Goal: Task Accomplishment & Management: Complete application form

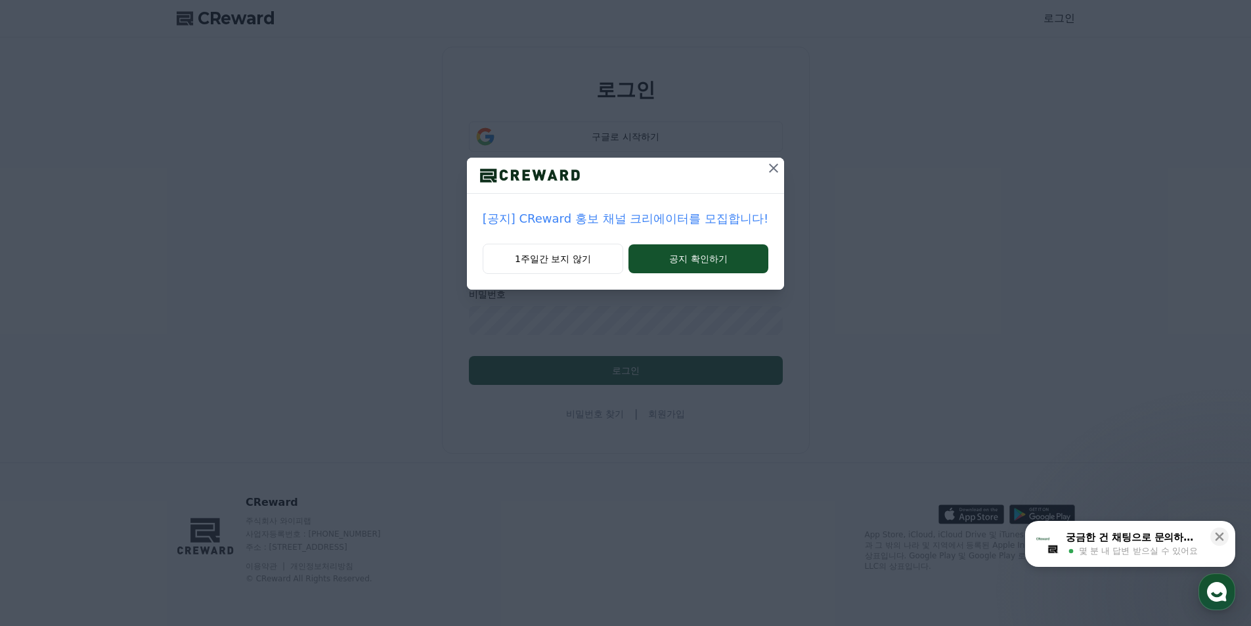
click at [775, 165] on icon at bounding box center [774, 168] width 16 height 16
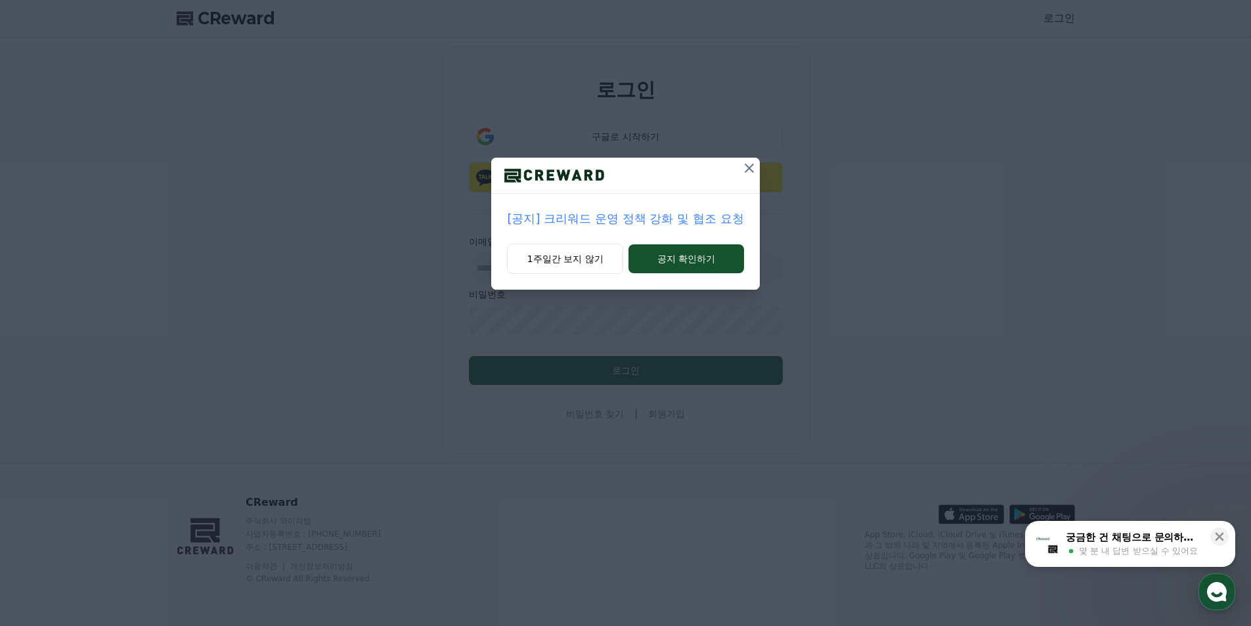
click at [745, 169] on icon at bounding box center [750, 168] width 16 height 16
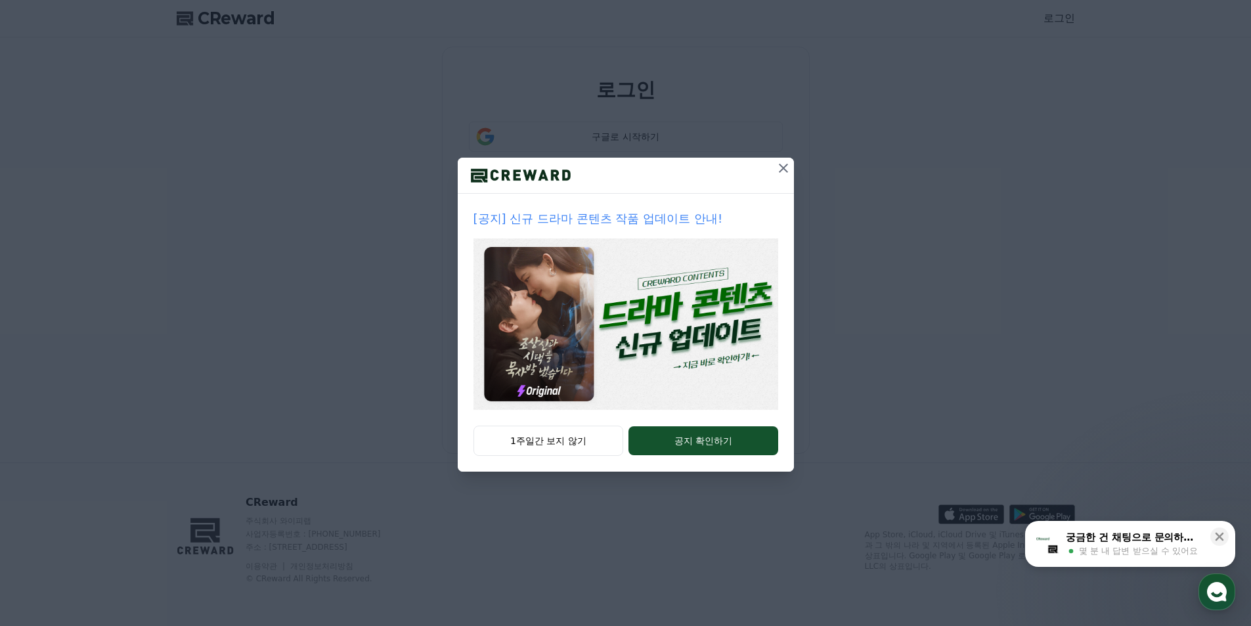
click at [778, 171] on icon at bounding box center [784, 168] width 16 height 16
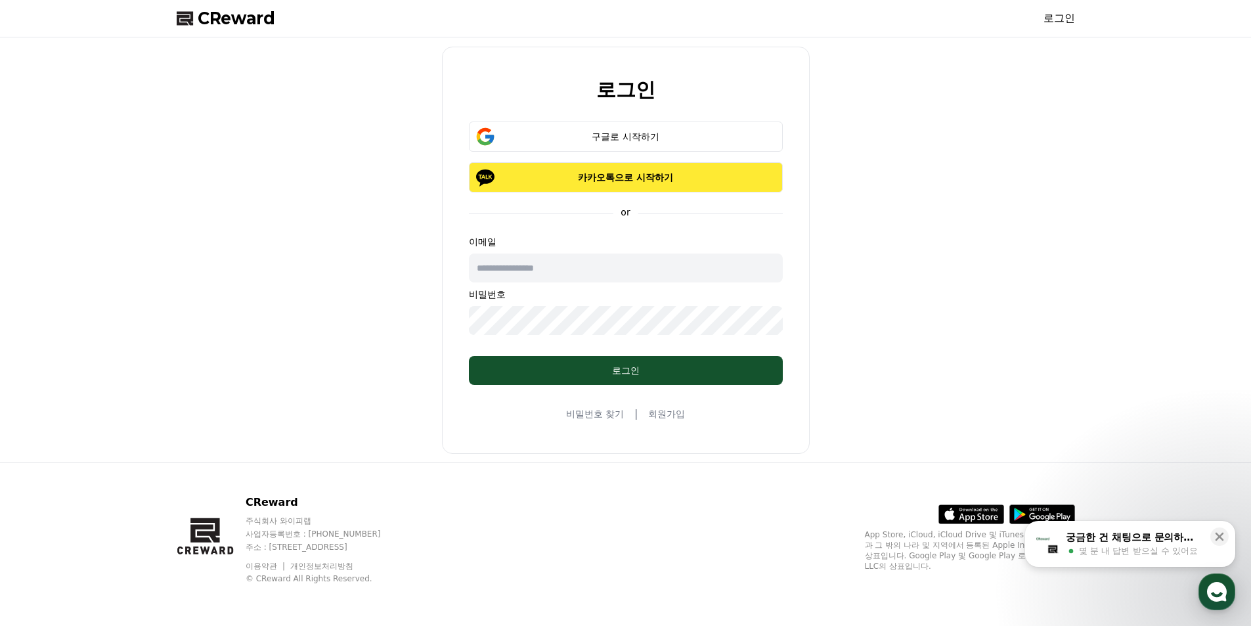
click at [610, 176] on p "카카오톡으로 시작하기" at bounding box center [626, 177] width 276 height 13
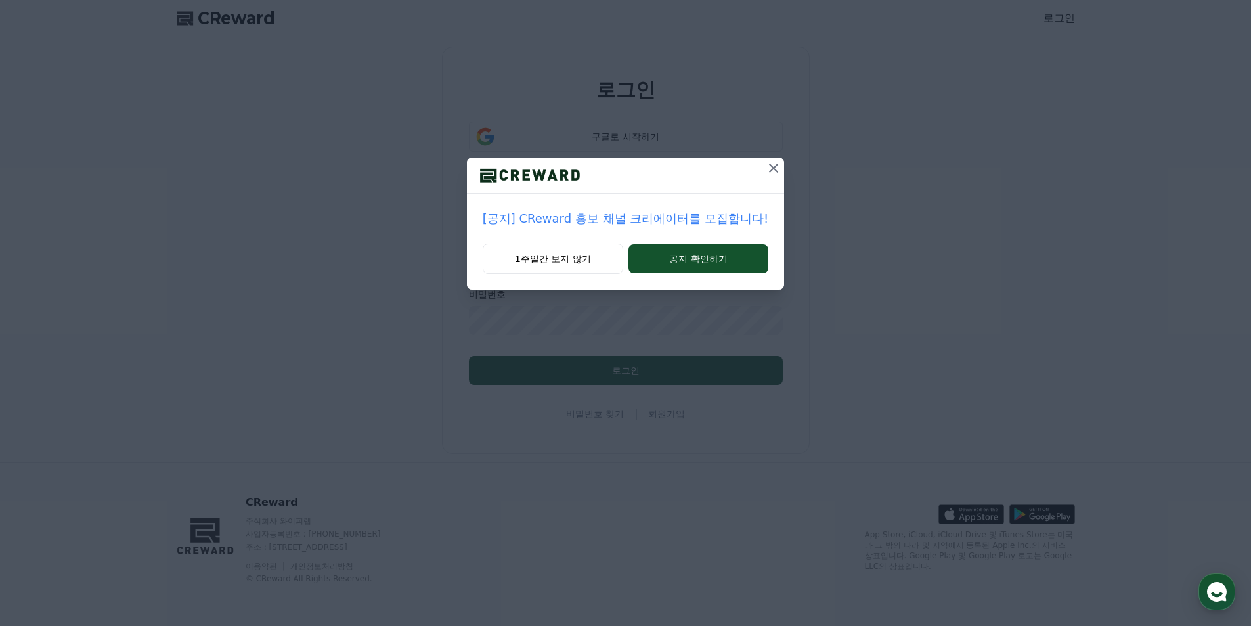
drag, startPoint x: 765, startPoint y: 171, endPoint x: 745, endPoint y: 151, distance: 27.4
click at [766, 170] on icon at bounding box center [774, 168] width 16 height 16
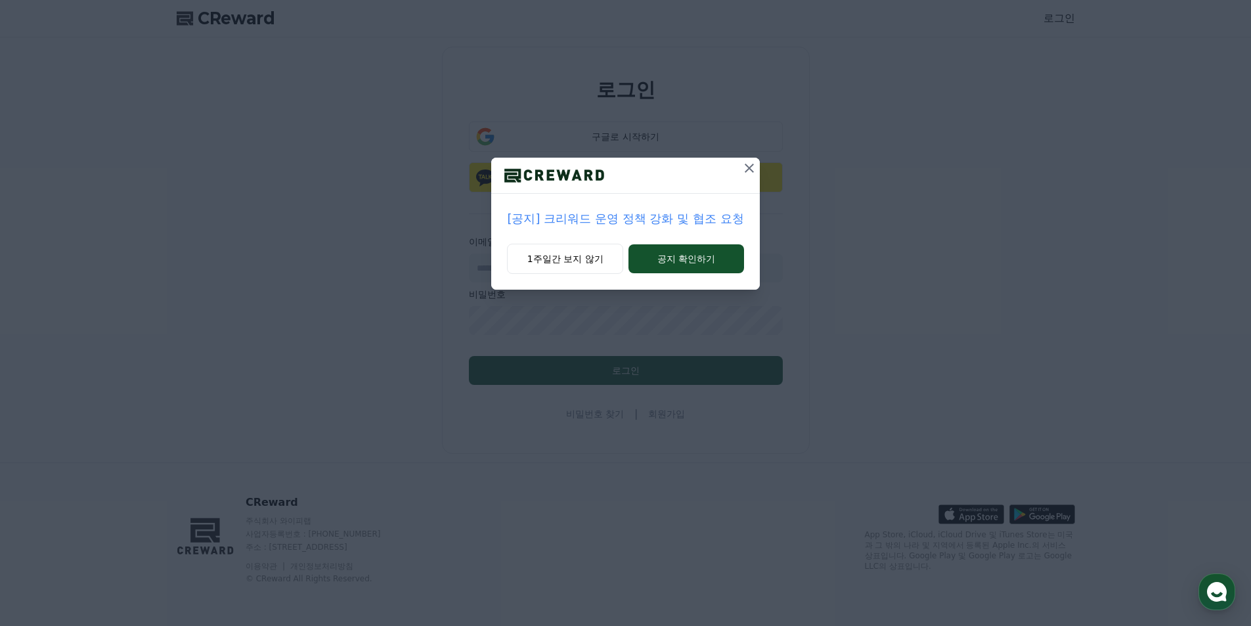
click at [754, 171] on icon at bounding box center [750, 168] width 16 height 16
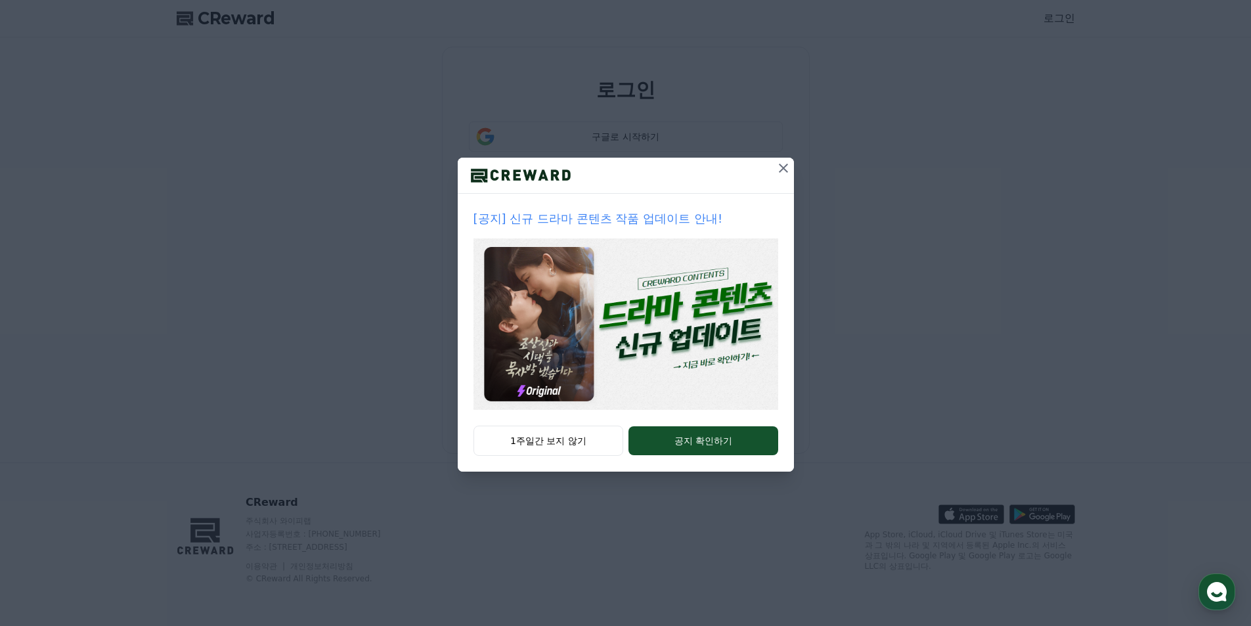
click at [786, 170] on icon at bounding box center [783, 168] width 9 height 9
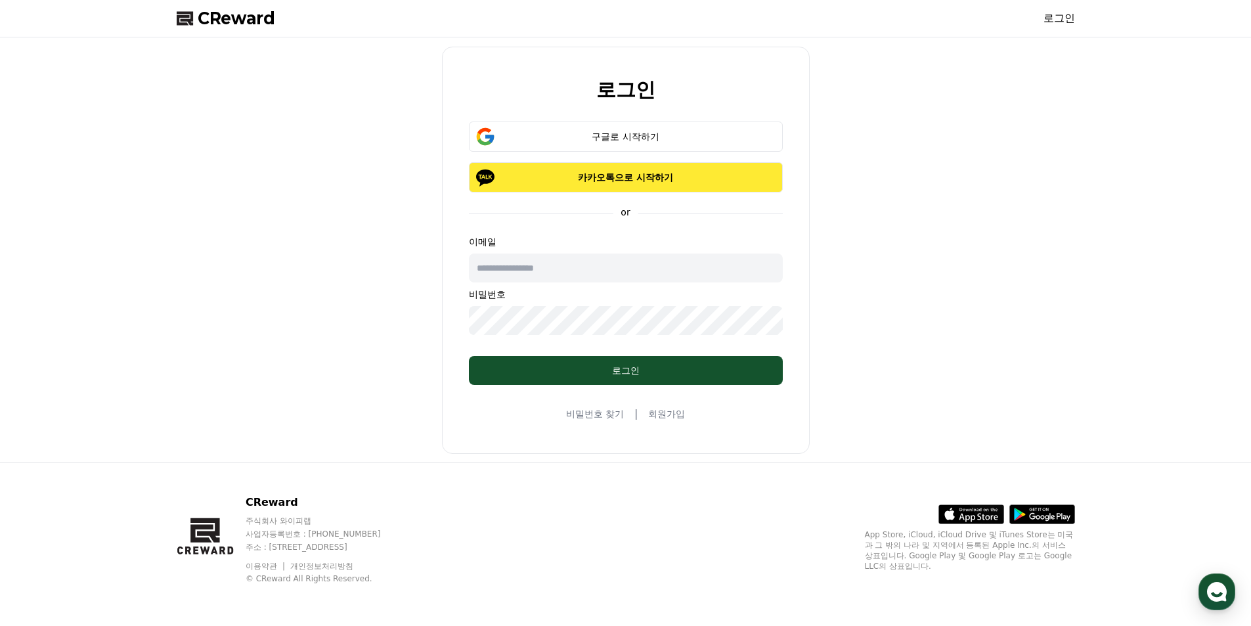
click at [671, 176] on p "카카오톡으로 시작하기" at bounding box center [626, 177] width 276 height 13
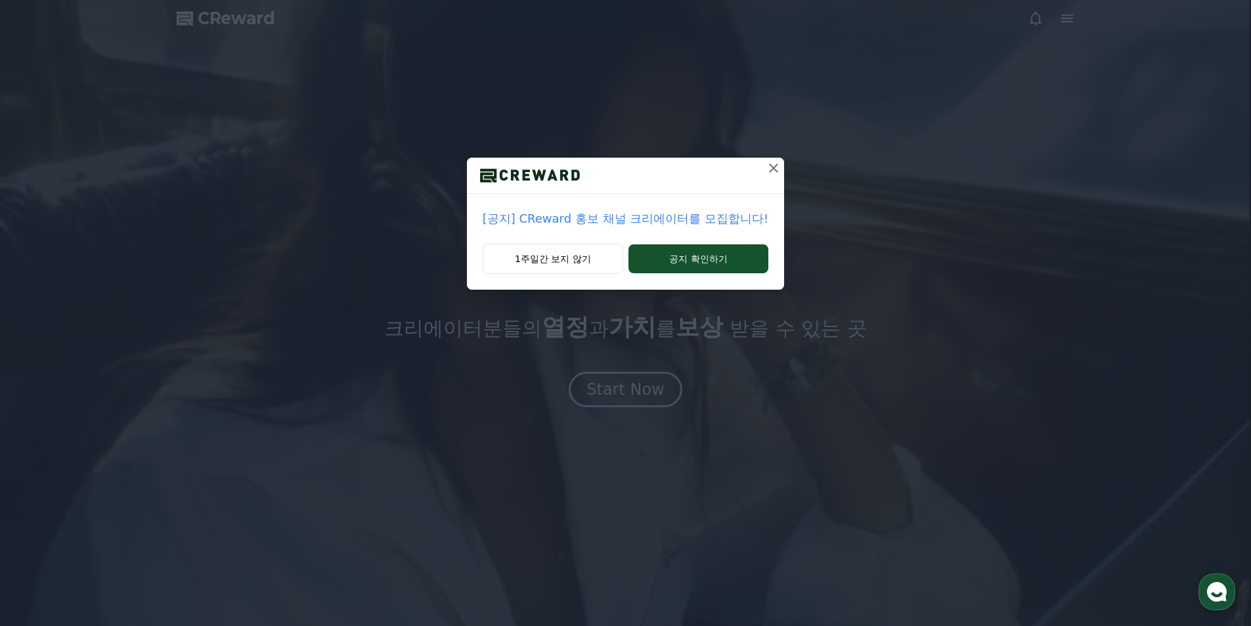
click at [766, 171] on icon at bounding box center [774, 168] width 16 height 16
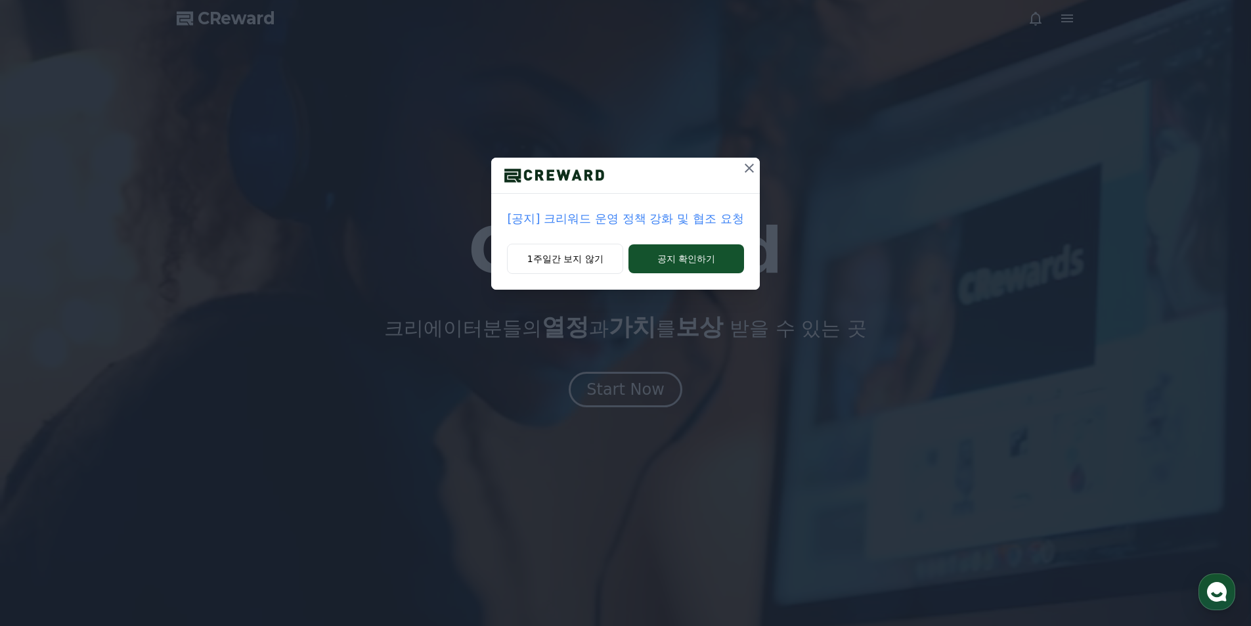
click at [754, 167] on icon at bounding box center [750, 168] width 16 height 16
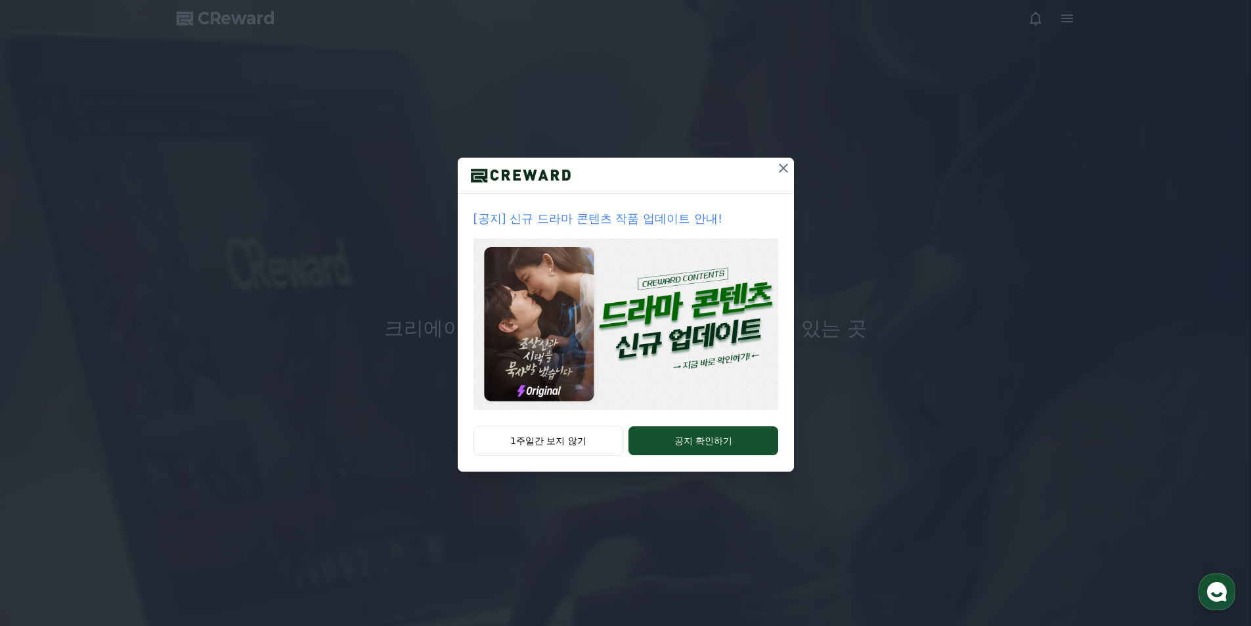
click at [779, 169] on icon at bounding box center [784, 168] width 16 height 16
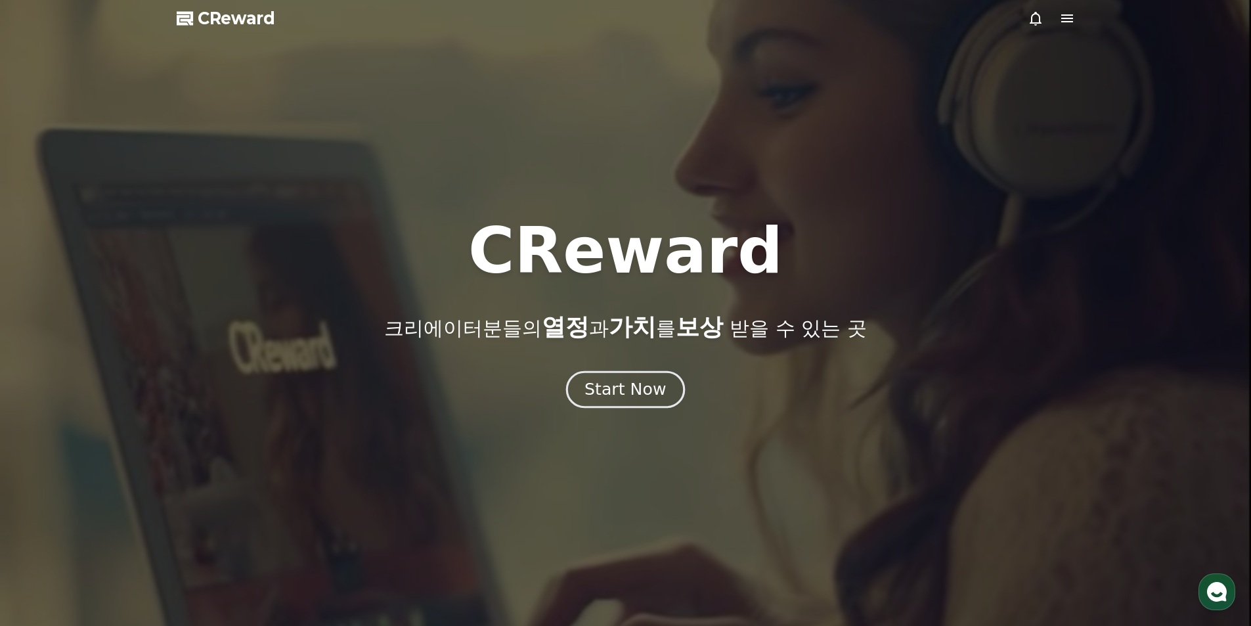
click at [646, 375] on button "Start Now" at bounding box center [625, 388] width 119 height 37
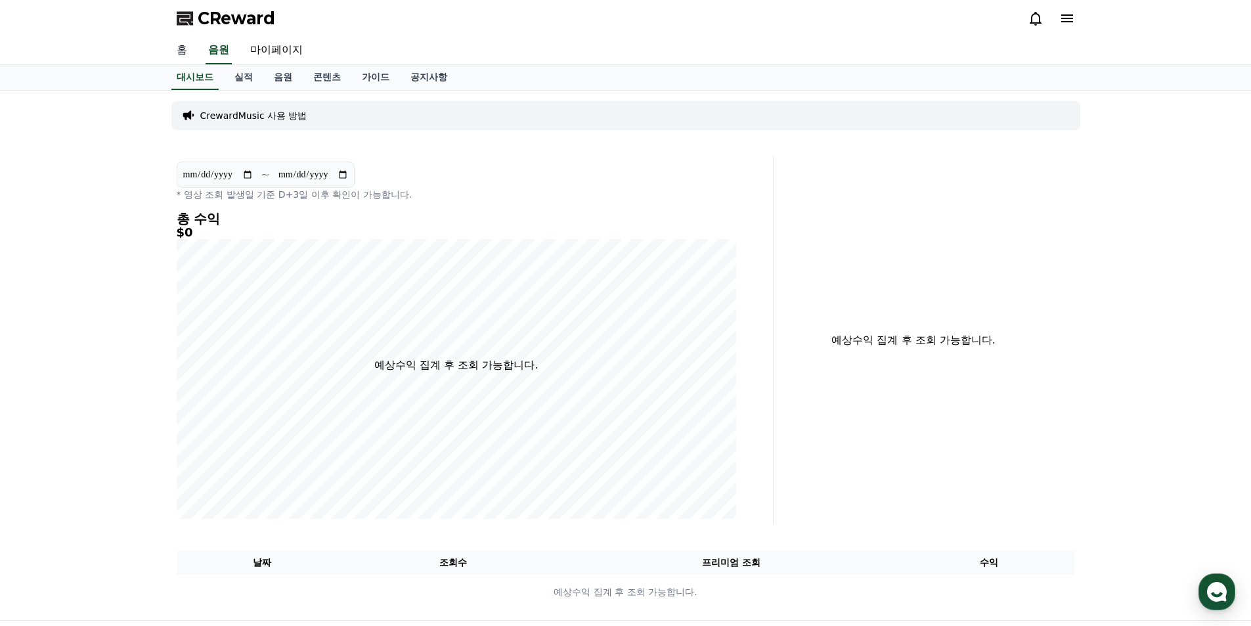
click at [181, 50] on link "홈" at bounding box center [182, 51] width 32 height 28
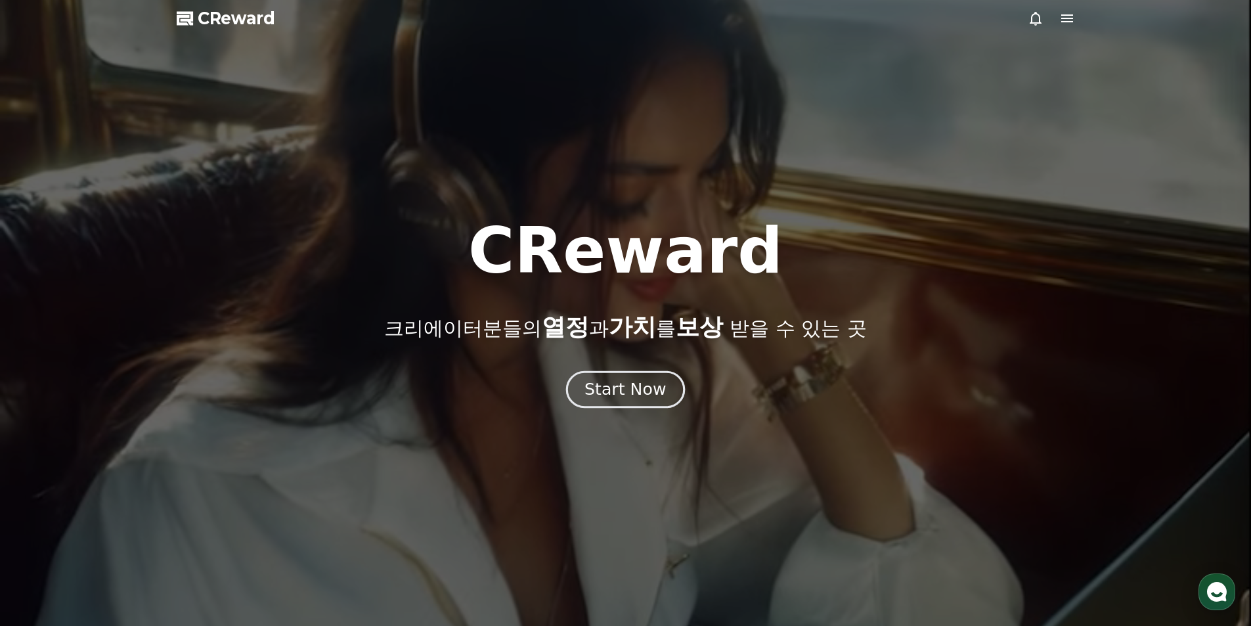
click at [643, 381] on div "Start Now" at bounding box center [625, 389] width 81 height 22
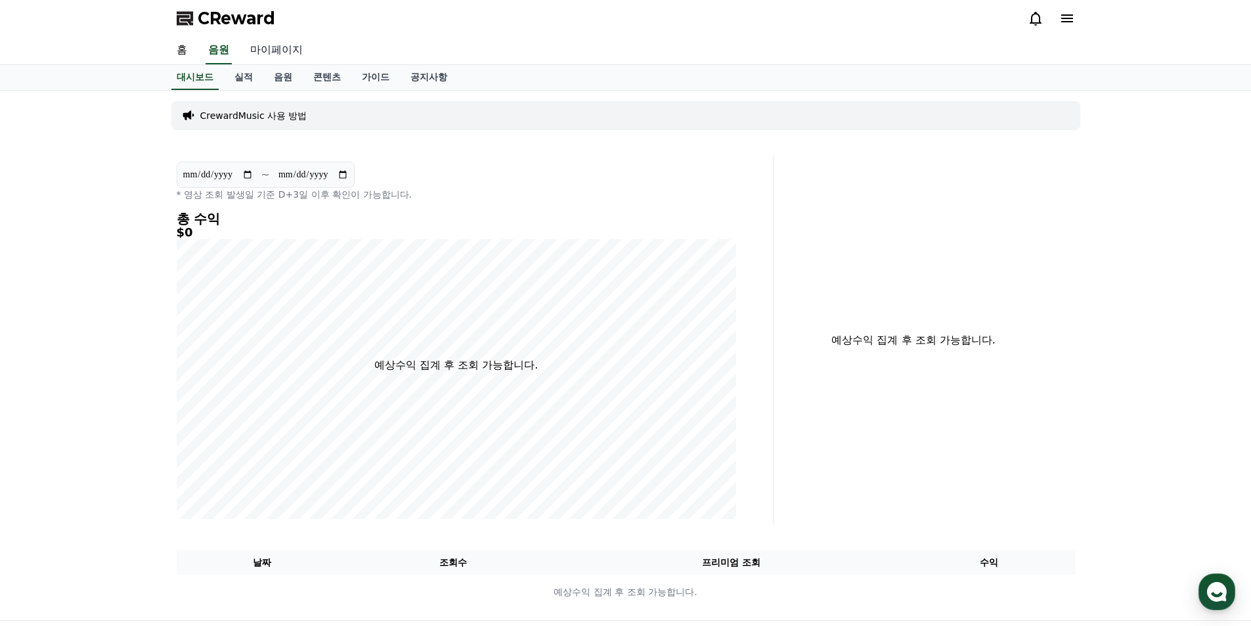
click at [283, 46] on link "마이페이지" at bounding box center [277, 51] width 74 height 28
select select "**********"
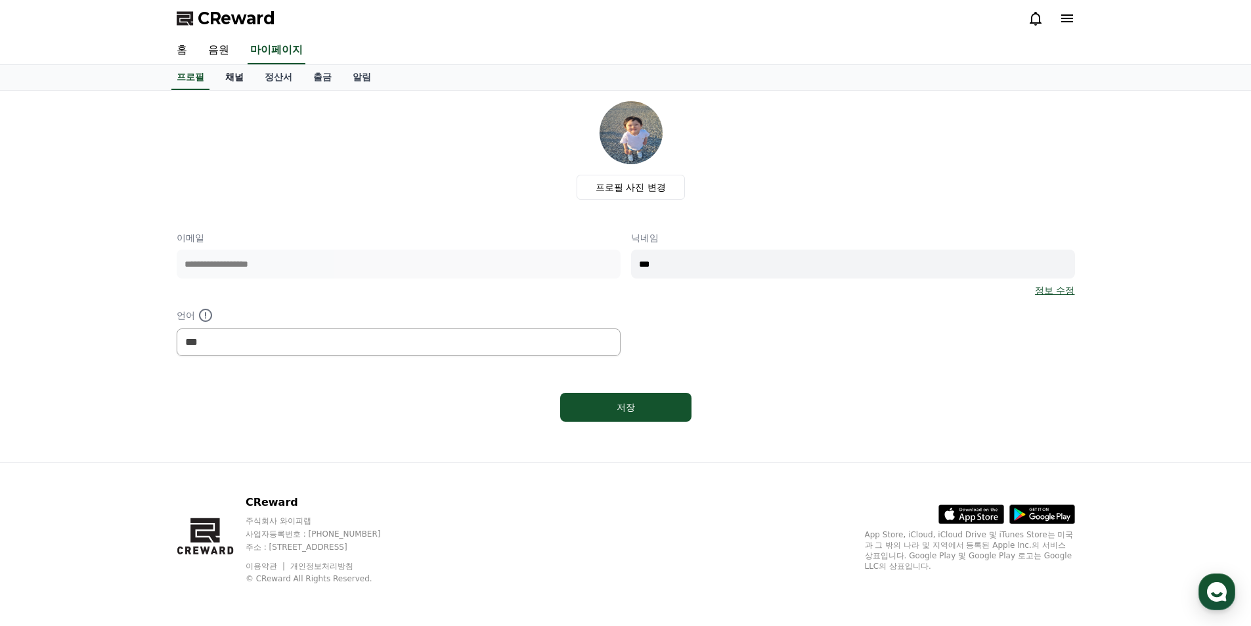
click at [229, 76] on link "채널" at bounding box center [234, 77] width 39 height 25
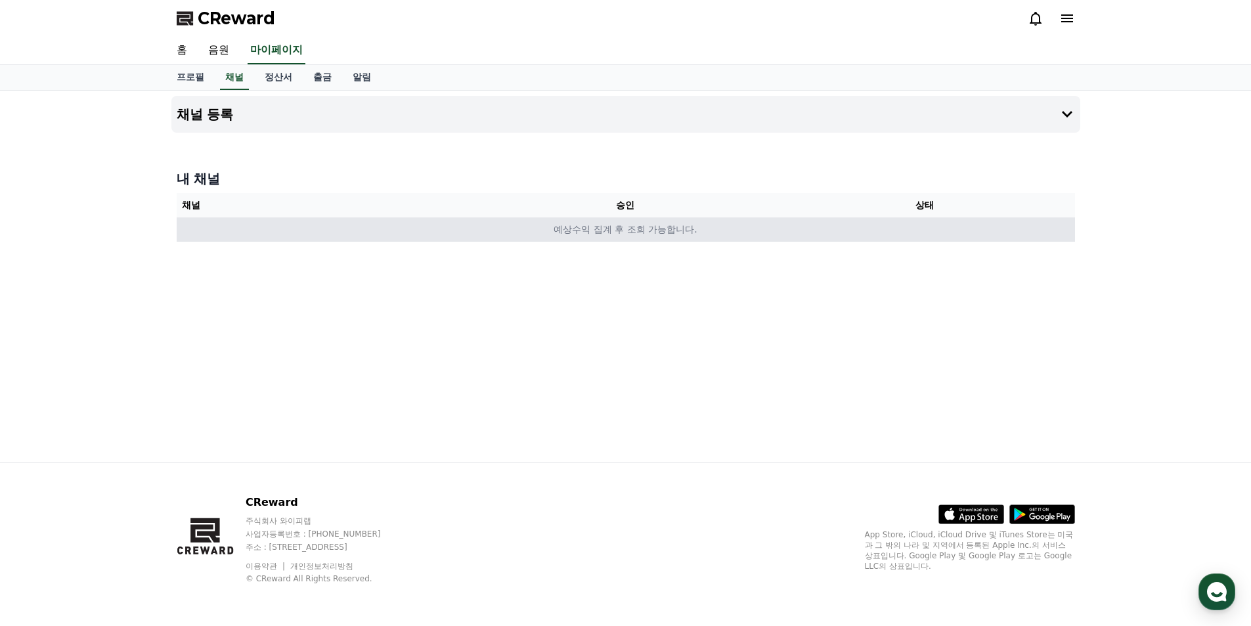
click at [227, 236] on td "예상수익 집계 후 조회 가능합니다." at bounding box center [626, 229] width 899 height 24
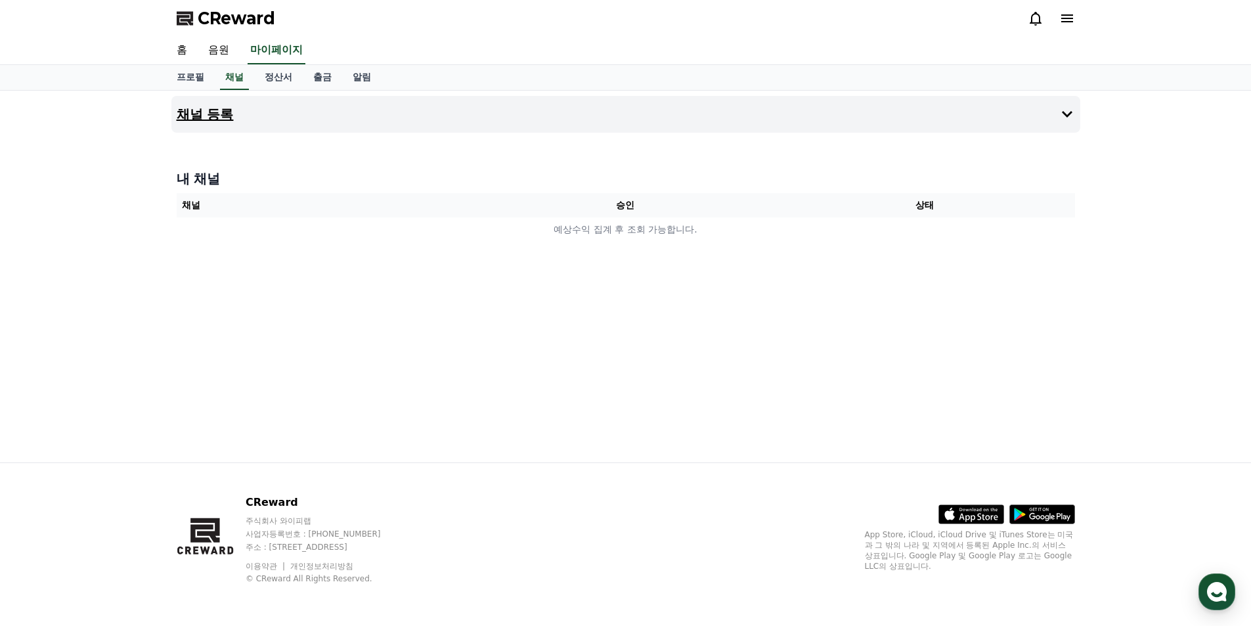
click at [1063, 110] on icon at bounding box center [1067, 114] width 16 height 16
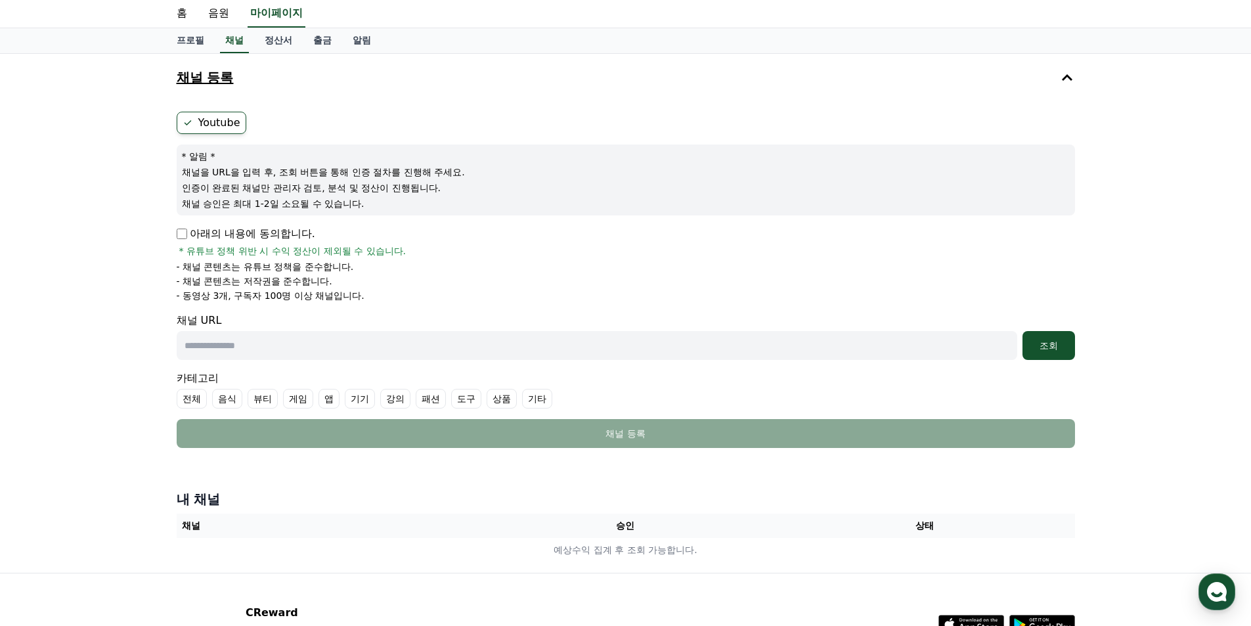
scroll to position [66, 0]
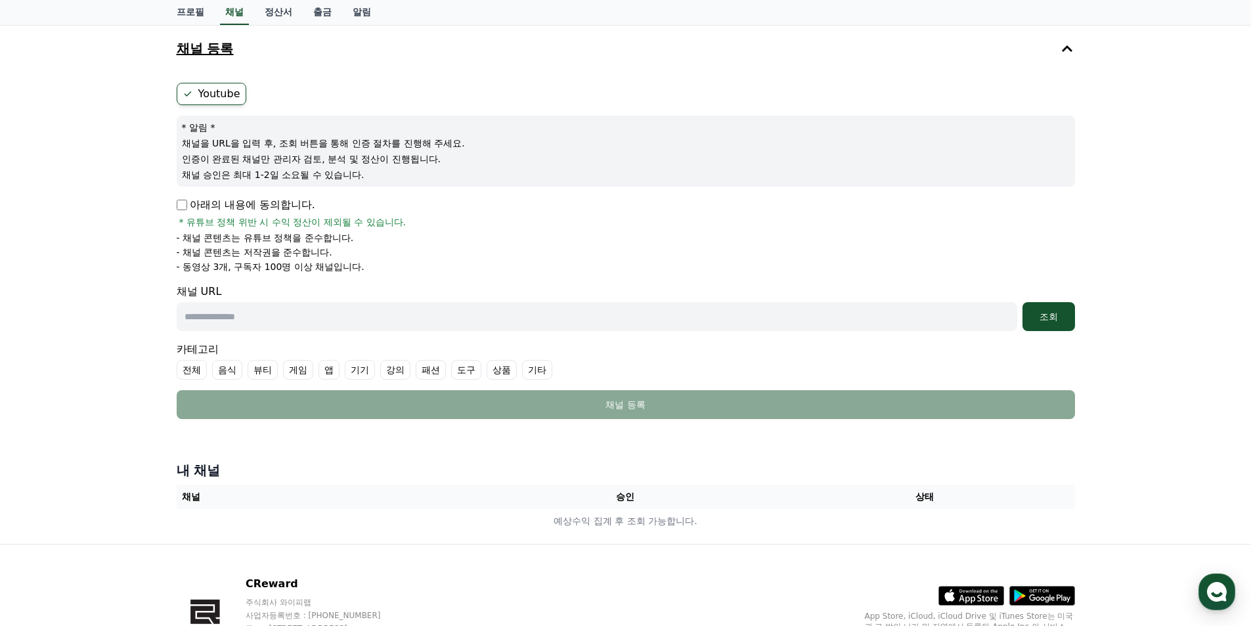
click at [267, 330] on input "text" at bounding box center [597, 316] width 841 height 29
click at [265, 319] on input "text" at bounding box center [597, 316] width 841 height 29
paste input "**********"
type input "**********"
click at [1054, 313] on div "조회" at bounding box center [1049, 316] width 42 height 13
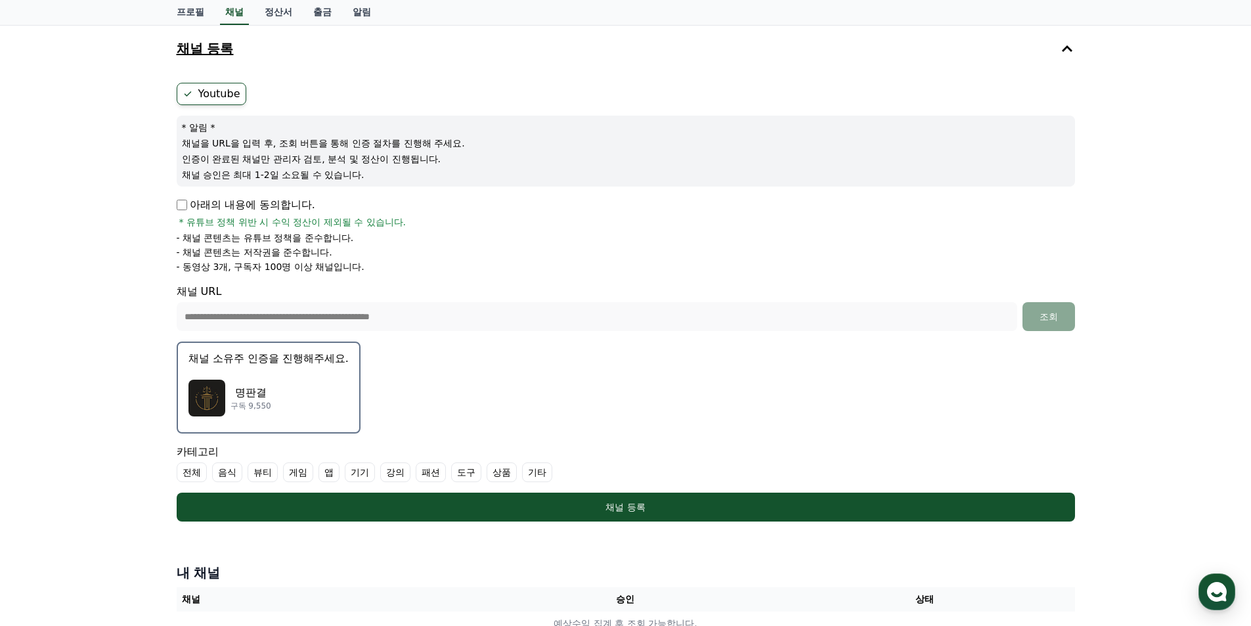
scroll to position [131, 0]
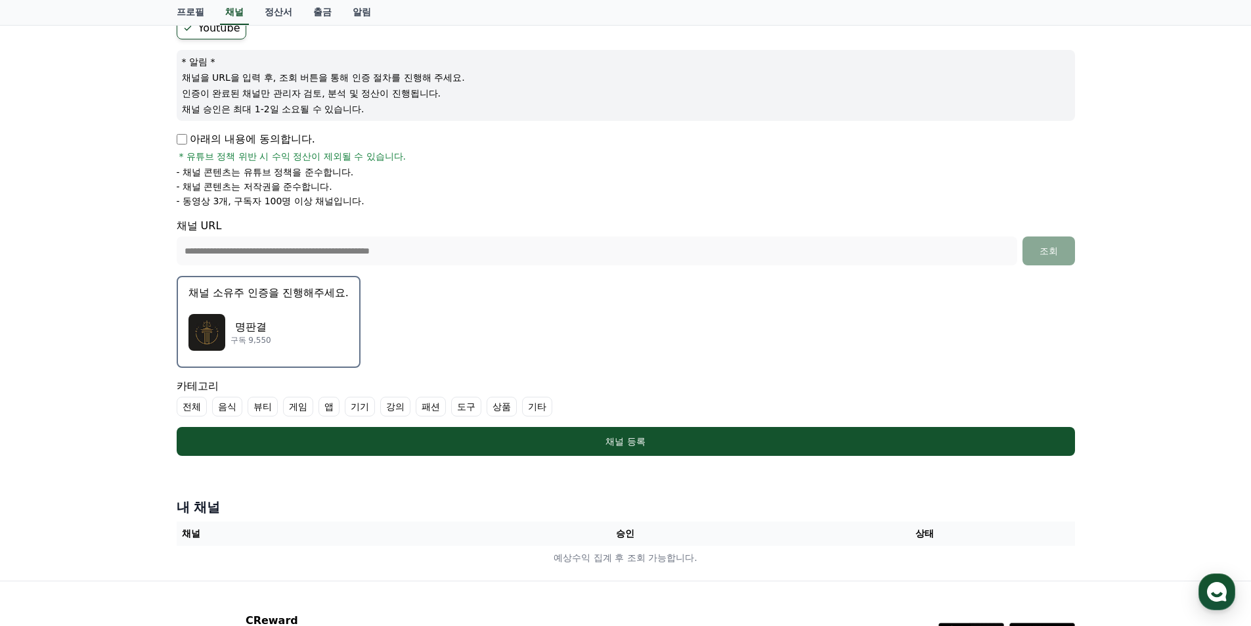
click at [300, 303] on button "채널 소유주 인증을 진행해주세요. 명판결 구독 9,550" at bounding box center [269, 322] width 184 height 92
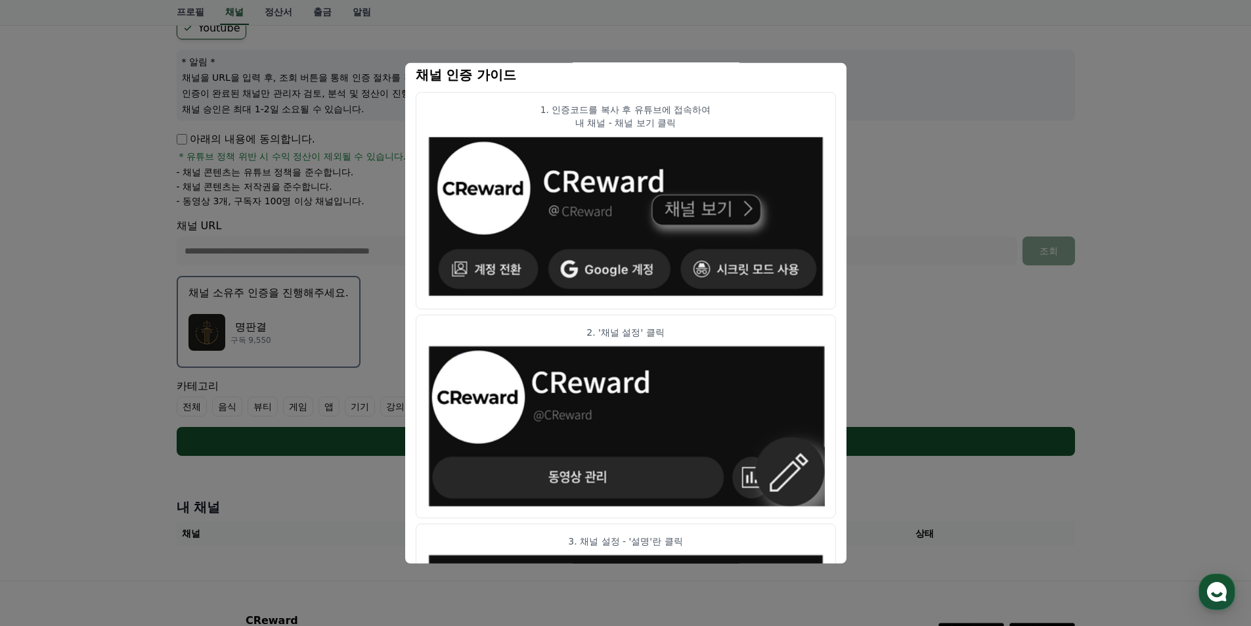
scroll to position [0, 0]
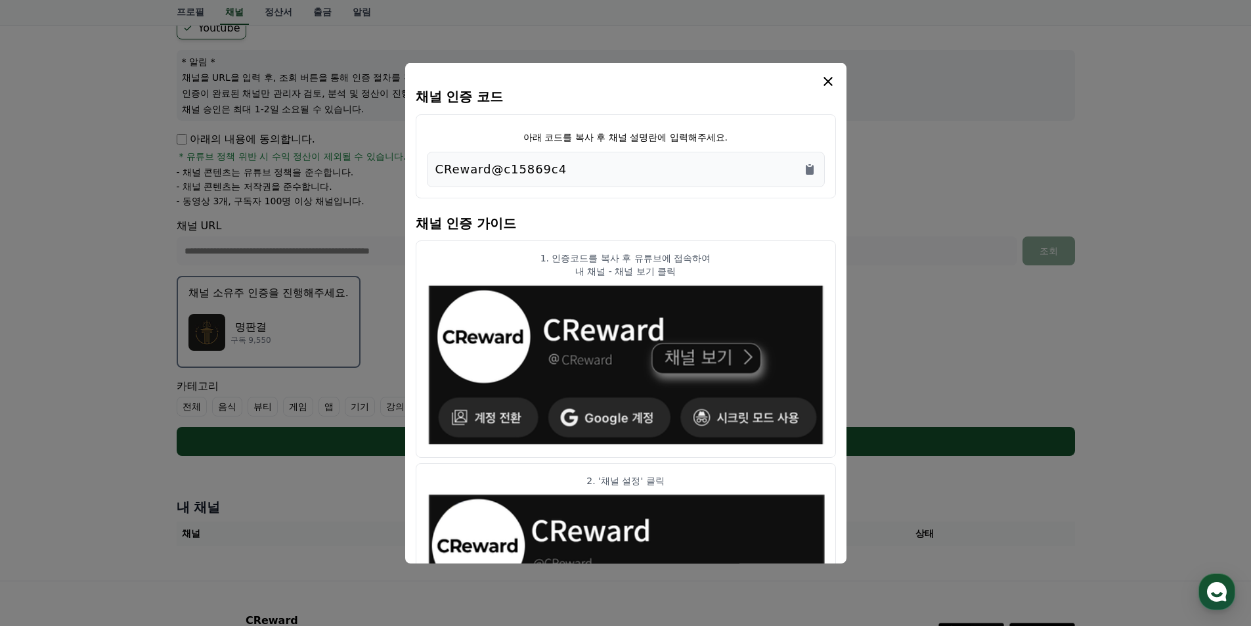
drag, startPoint x: 585, startPoint y: 172, endPoint x: 570, endPoint y: 171, distance: 14.5
click at [570, 171] on div "CReward@c15869c4" at bounding box center [625, 169] width 381 height 18
click at [812, 171] on icon "Copy to clipboard" at bounding box center [810, 169] width 8 height 10
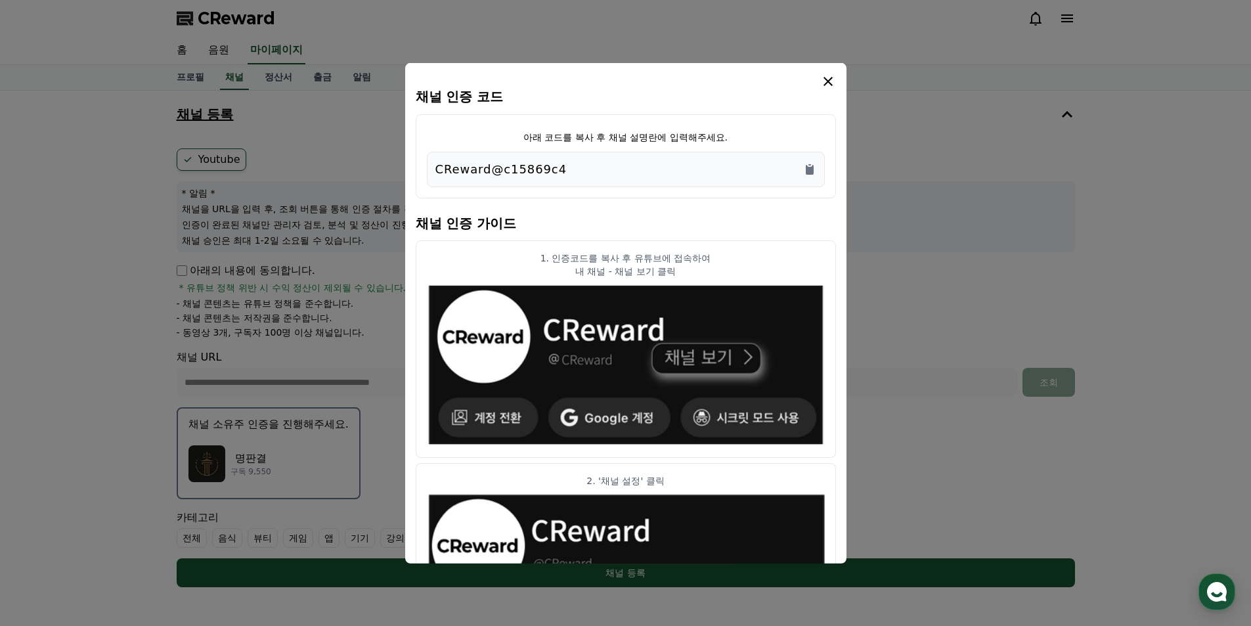
click at [829, 76] on icon "modal" at bounding box center [828, 81] width 16 height 16
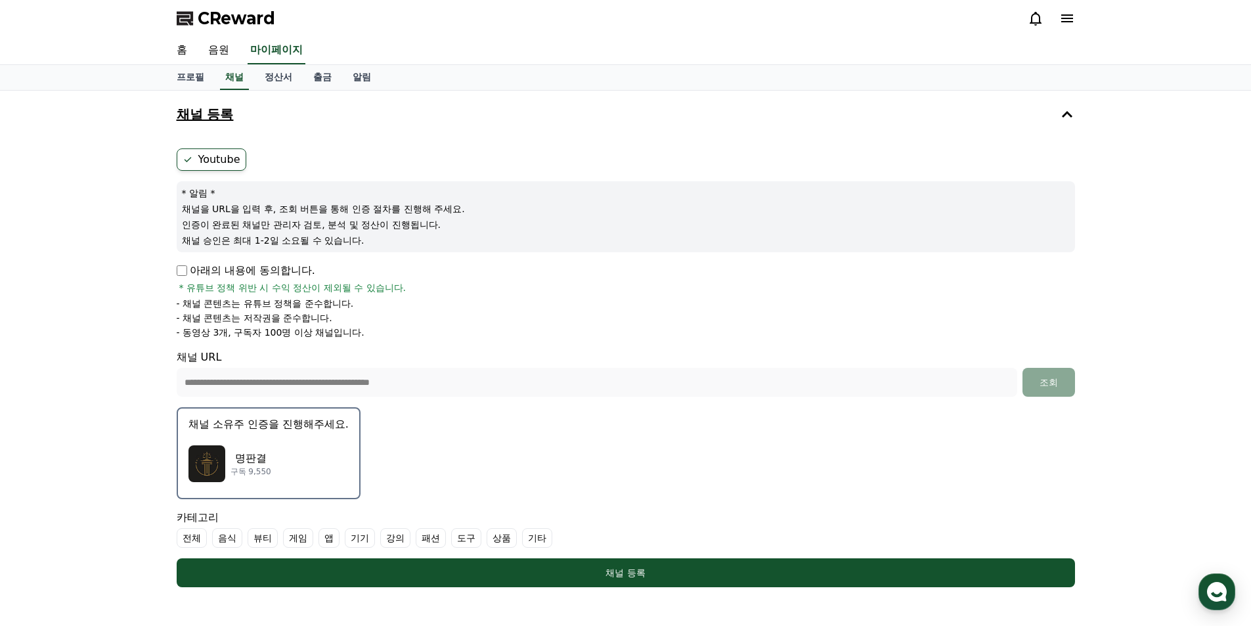
click at [305, 432] on button "채널 소유주 인증을 진행해주세요. 명판결 구독 9,550" at bounding box center [269, 453] width 184 height 92
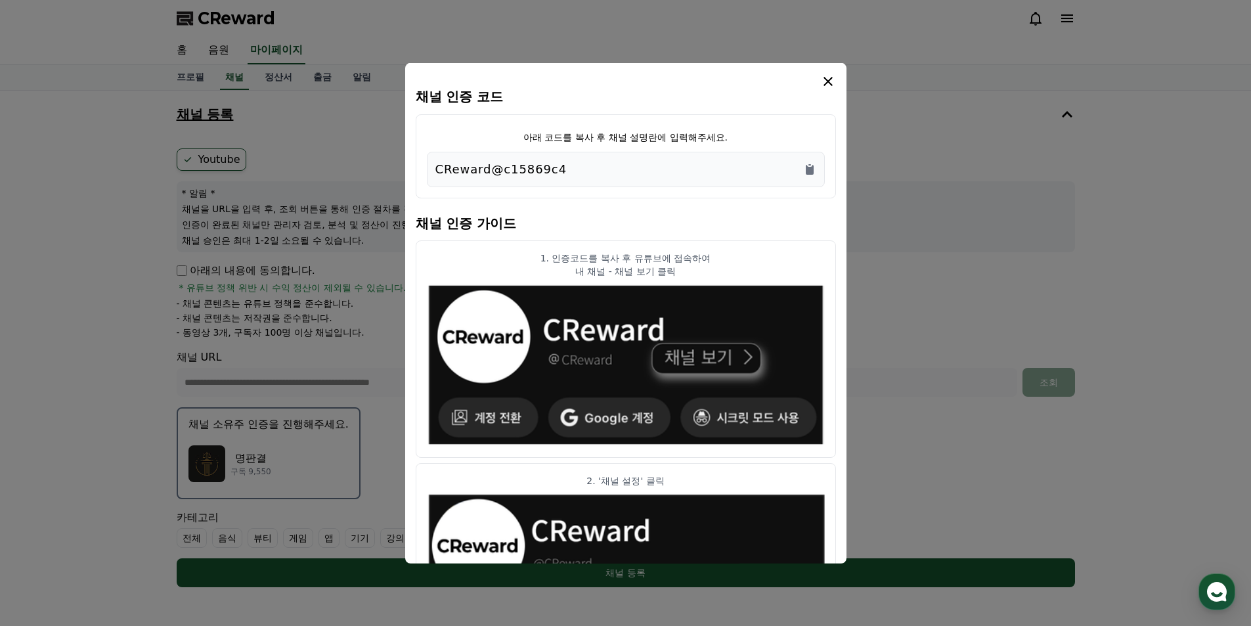
click at [833, 82] on icon "modal" at bounding box center [828, 81] width 16 height 16
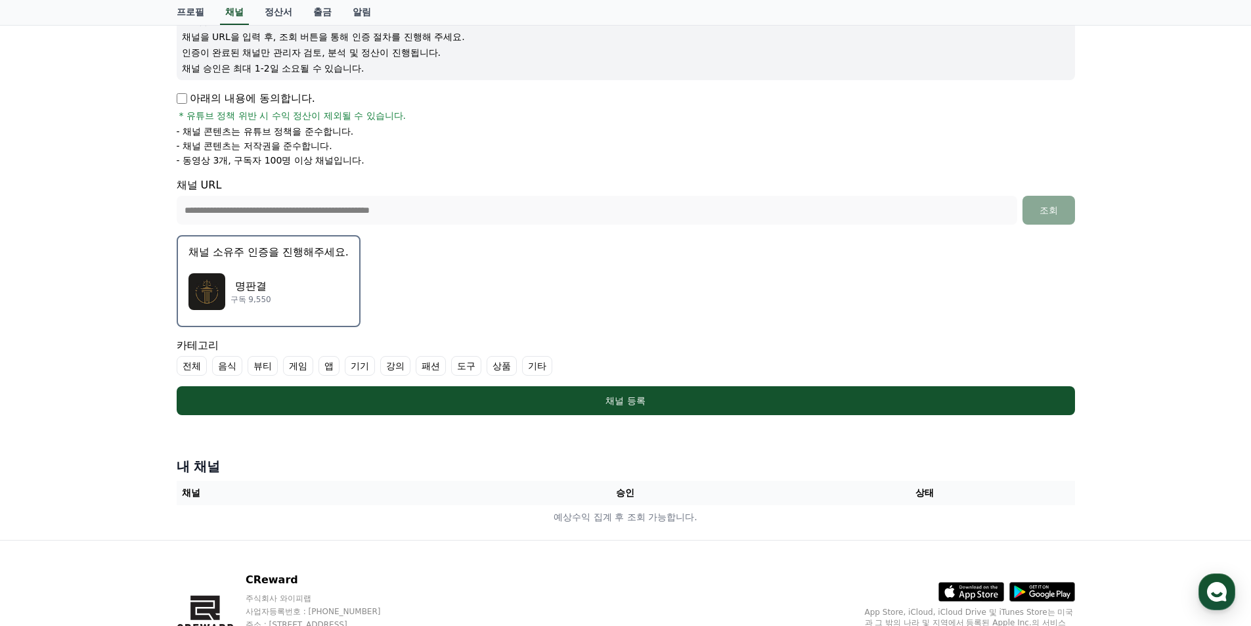
scroll to position [197, 0]
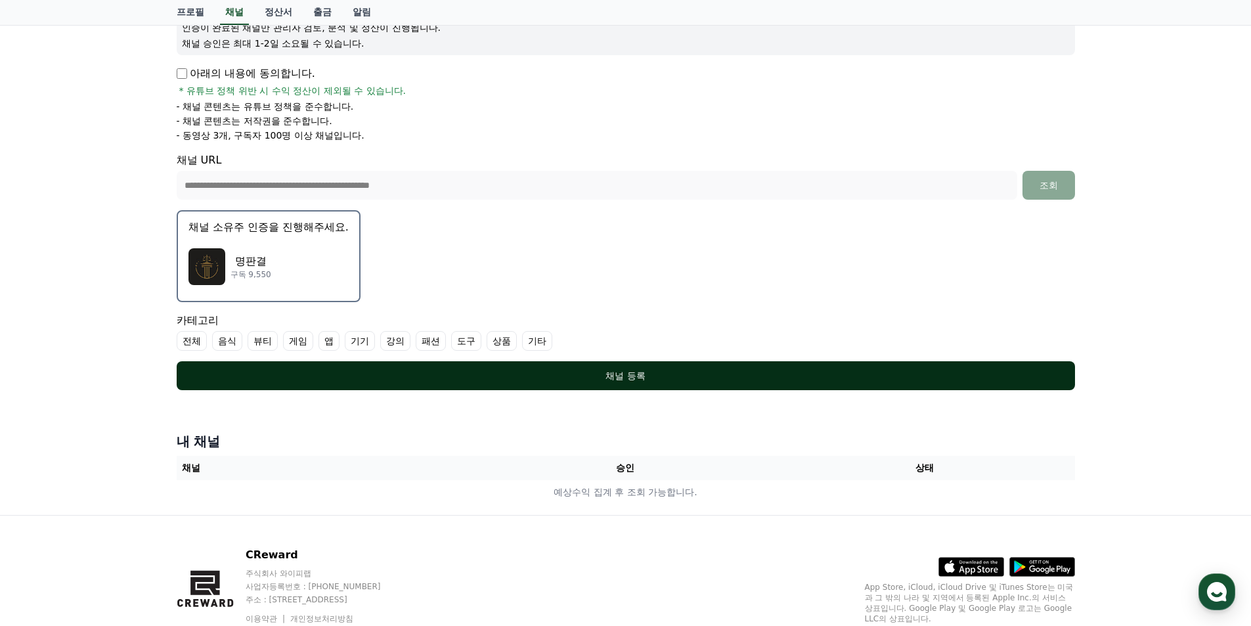
click at [608, 370] on div "채널 등록" at bounding box center [626, 375] width 846 height 13
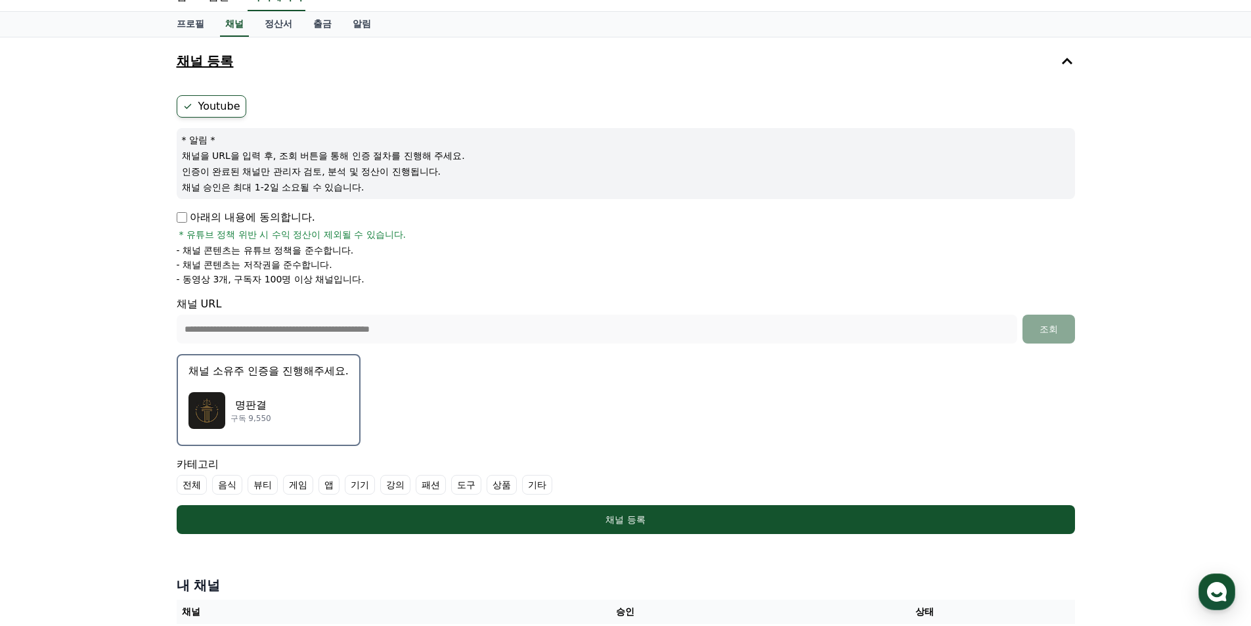
scroll to position [53, 0]
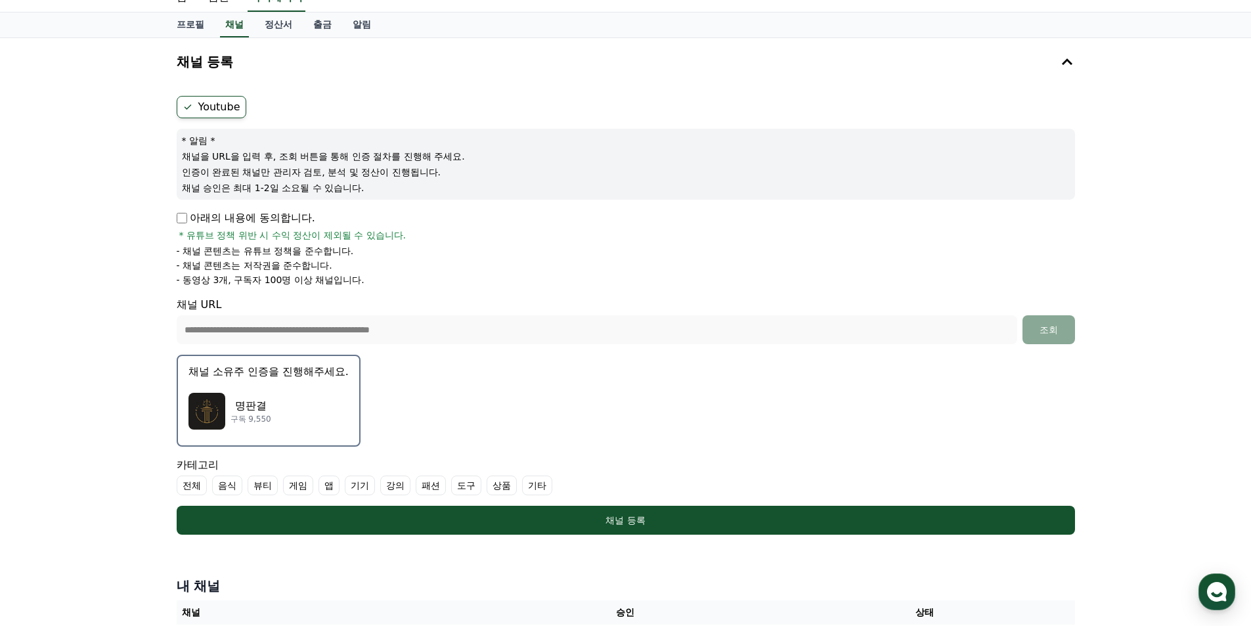
click at [211, 107] on label "Youtube" at bounding box center [212, 107] width 70 height 22
click at [185, 105] on icon at bounding box center [188, 107] width 11 height 11
click at [542, 486] on label "기타" at bounding box center [537, 486] width 30 height 20
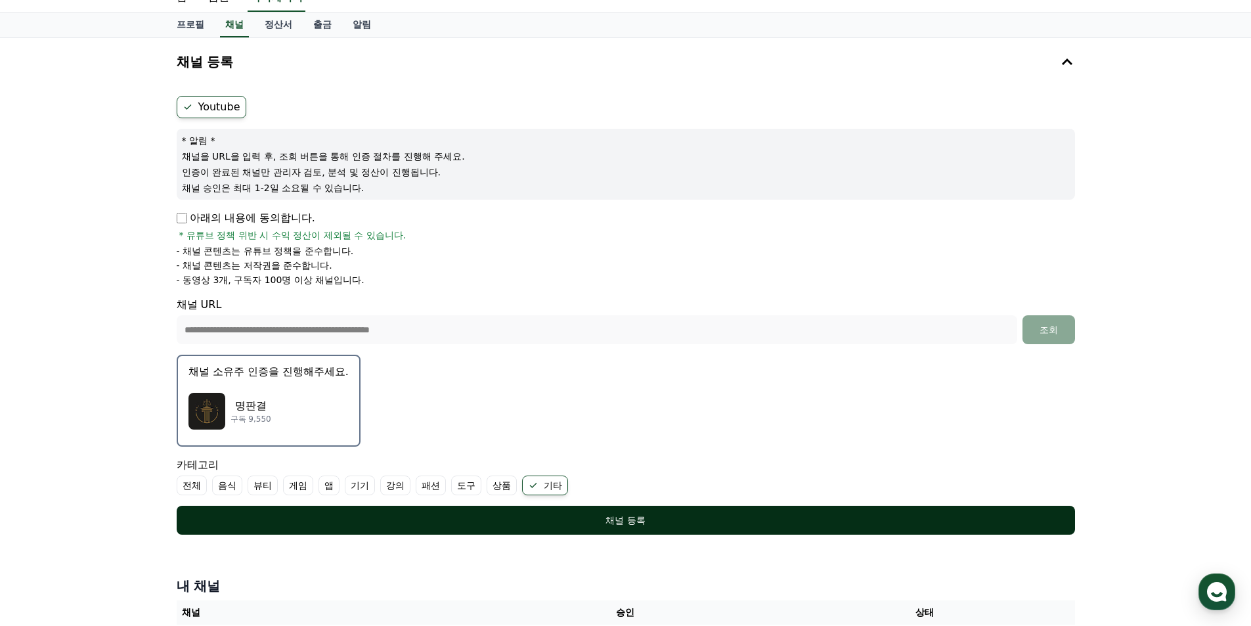
click at [641, 525] on div "채널 등록" at bounding box center [626, 520] width 846 height 13
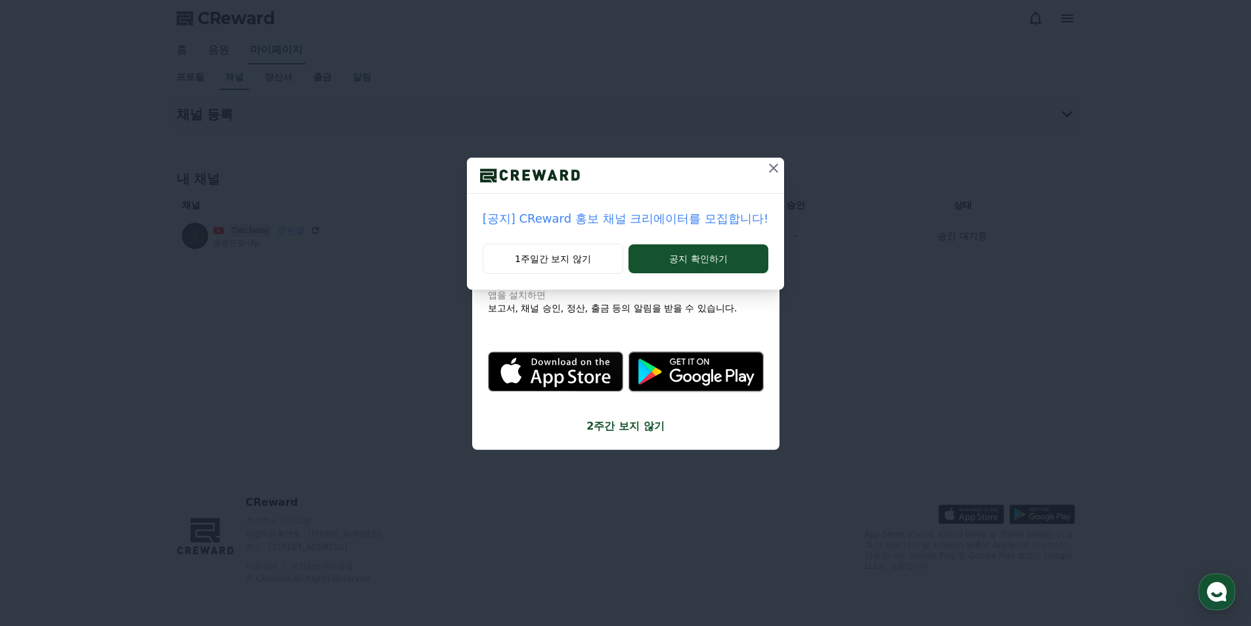
click at [766, 167] on icon at bounding box center [774, 168] width 16 height 16
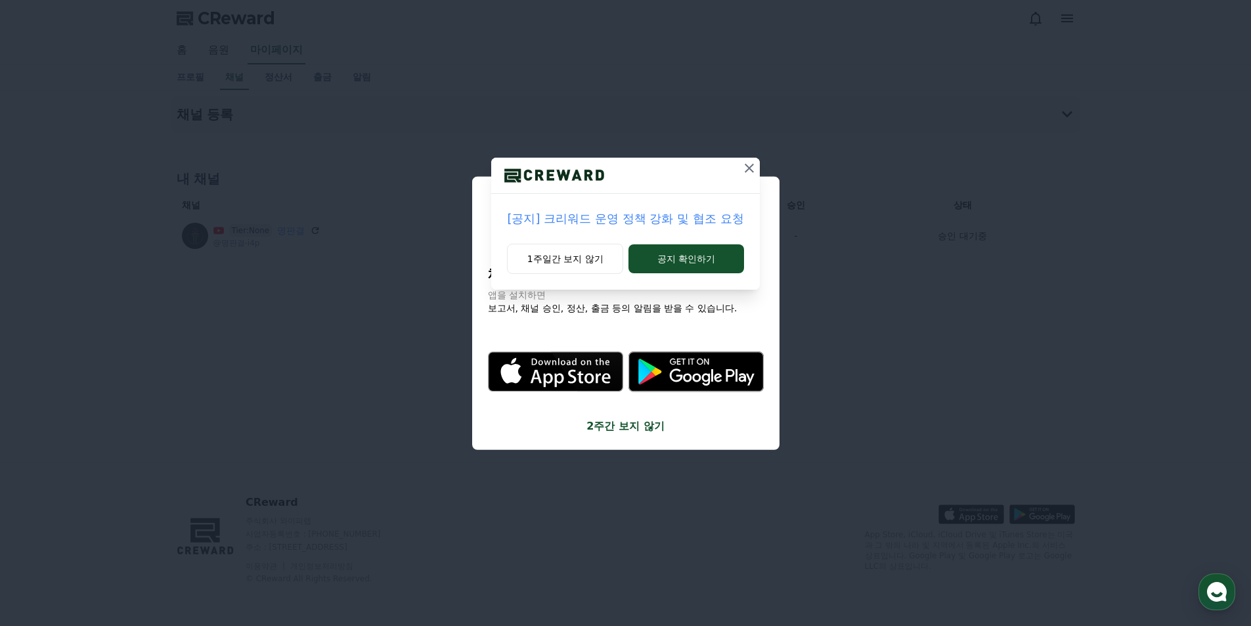
click at [749, 162] on icon at bounding box center [750, 168] width 16 height 16
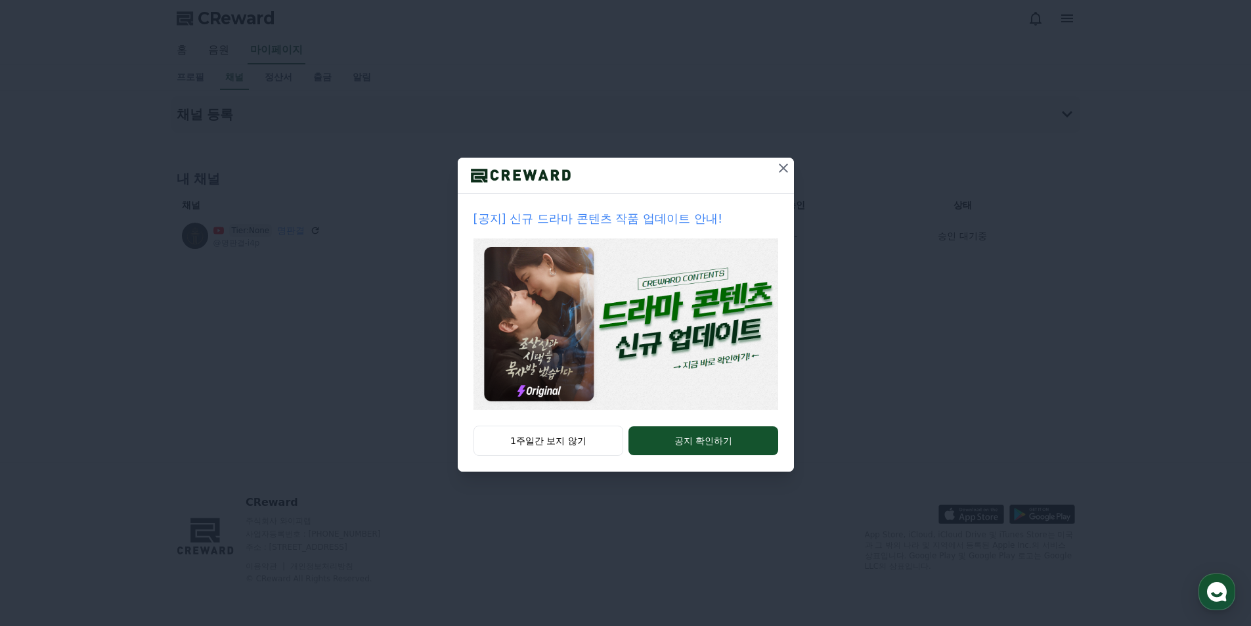
click at [784, 166] on icon at bounding box center [784, 168] width 16 height 16
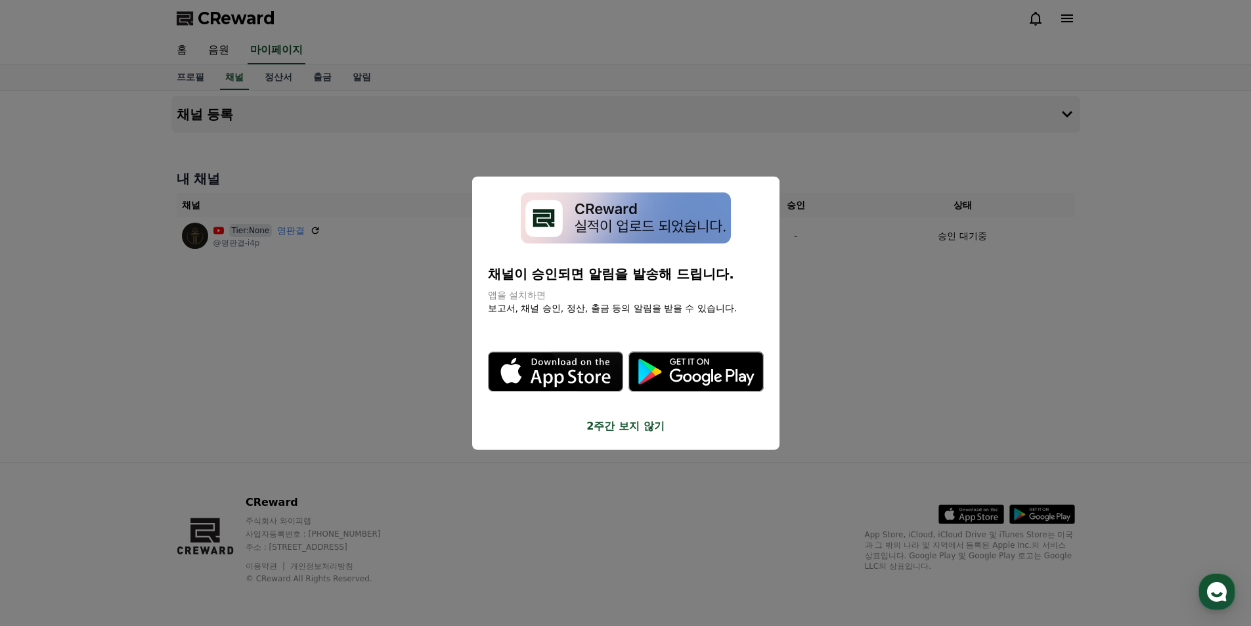
click at [910, 347] on button "close modal" at bounding box center [625, 313] width 1251 height 626
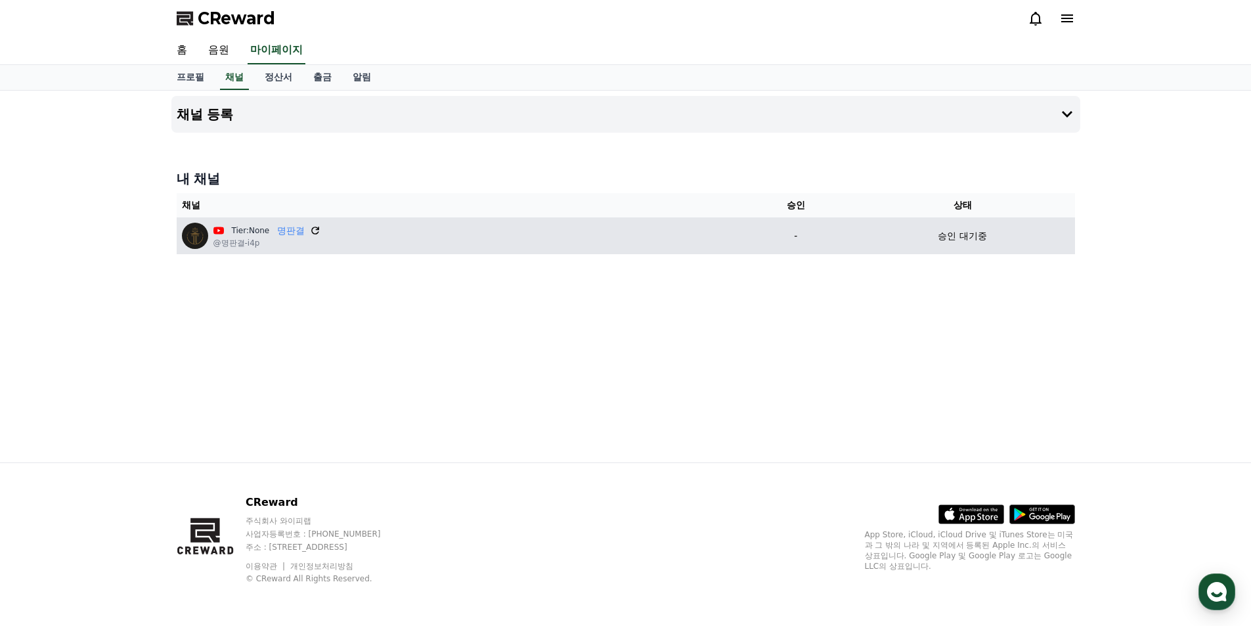
click at [309, 231] on icon at bounding box center [315, 231] width 12 height 12
